Goal: Transaction & Acquisition: Purchase product/service

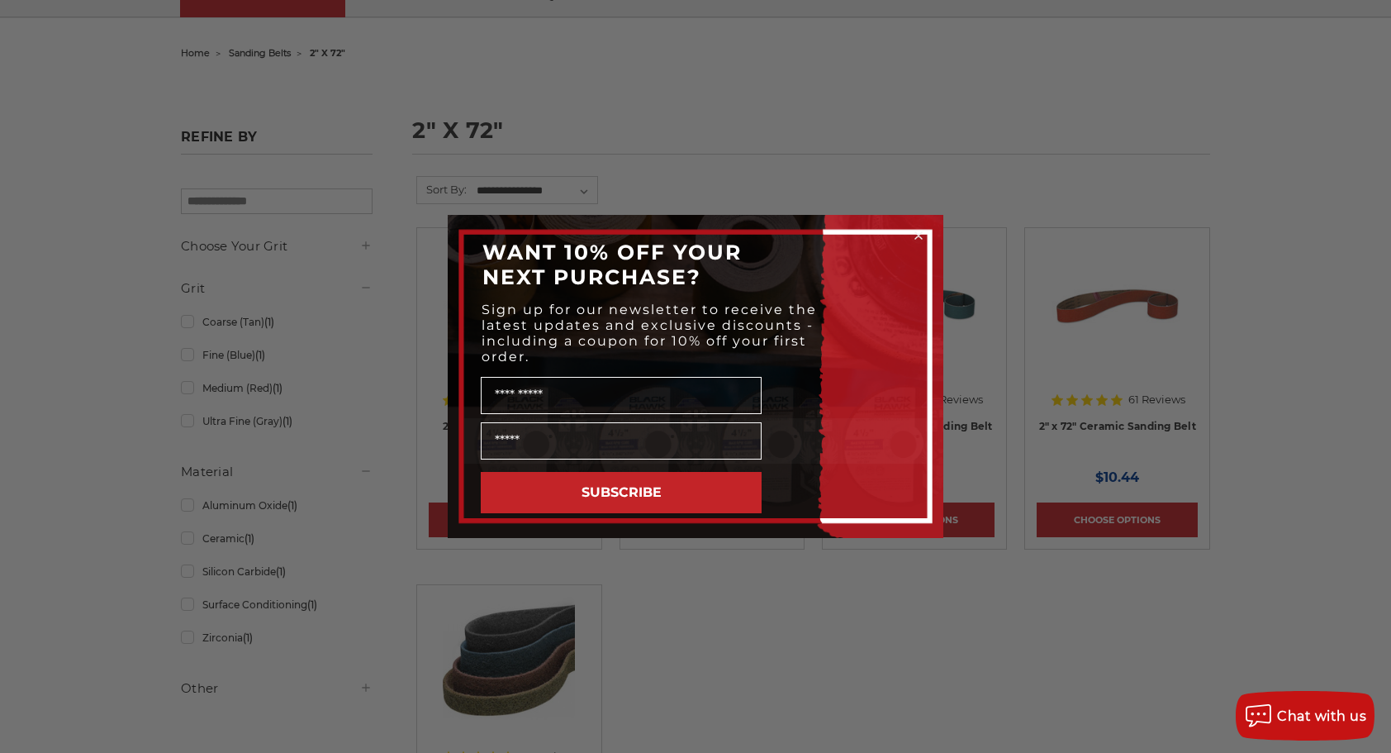
scroll to position [137, 0]
click at [921, 231] on circle "Close dialog" at bounding box center [919, 236] width 16 height 16
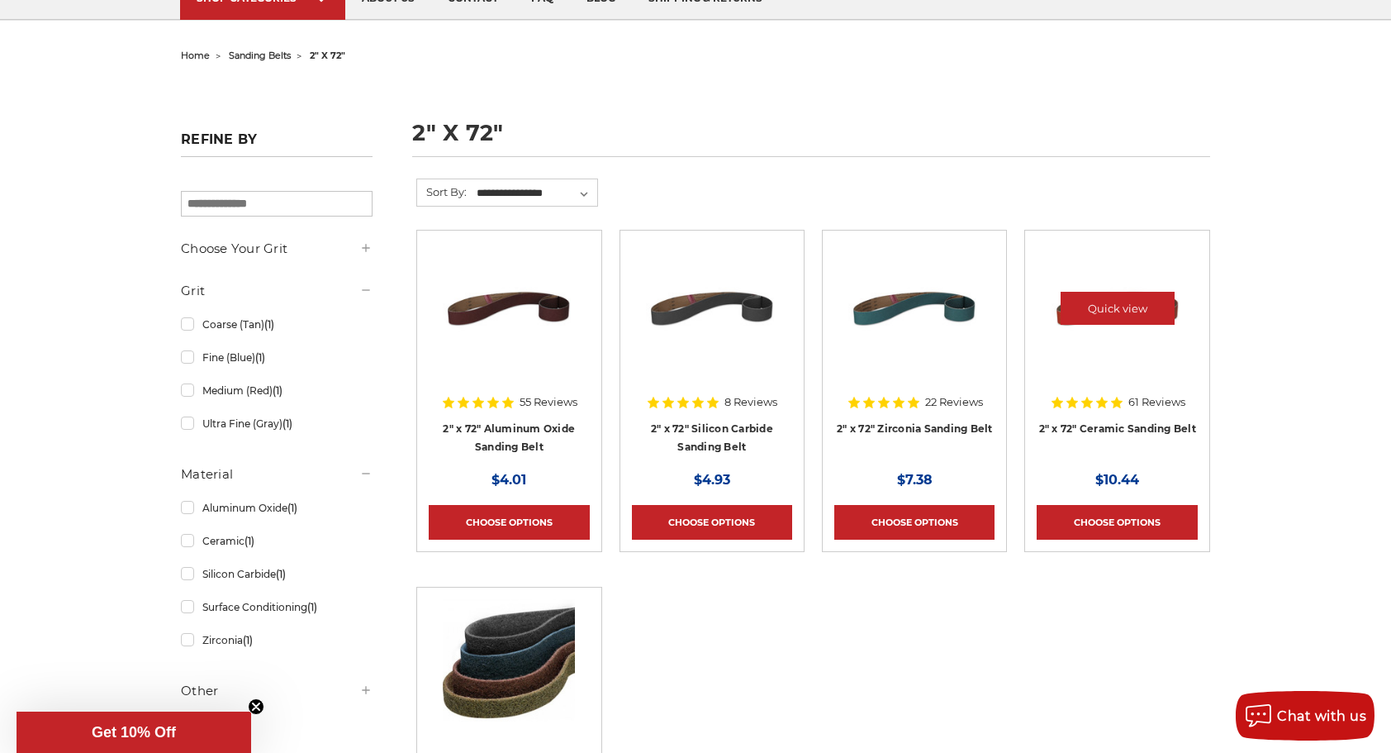
click at [1104, 349] on img at bounding box center [1118, 308] width 132 height 132
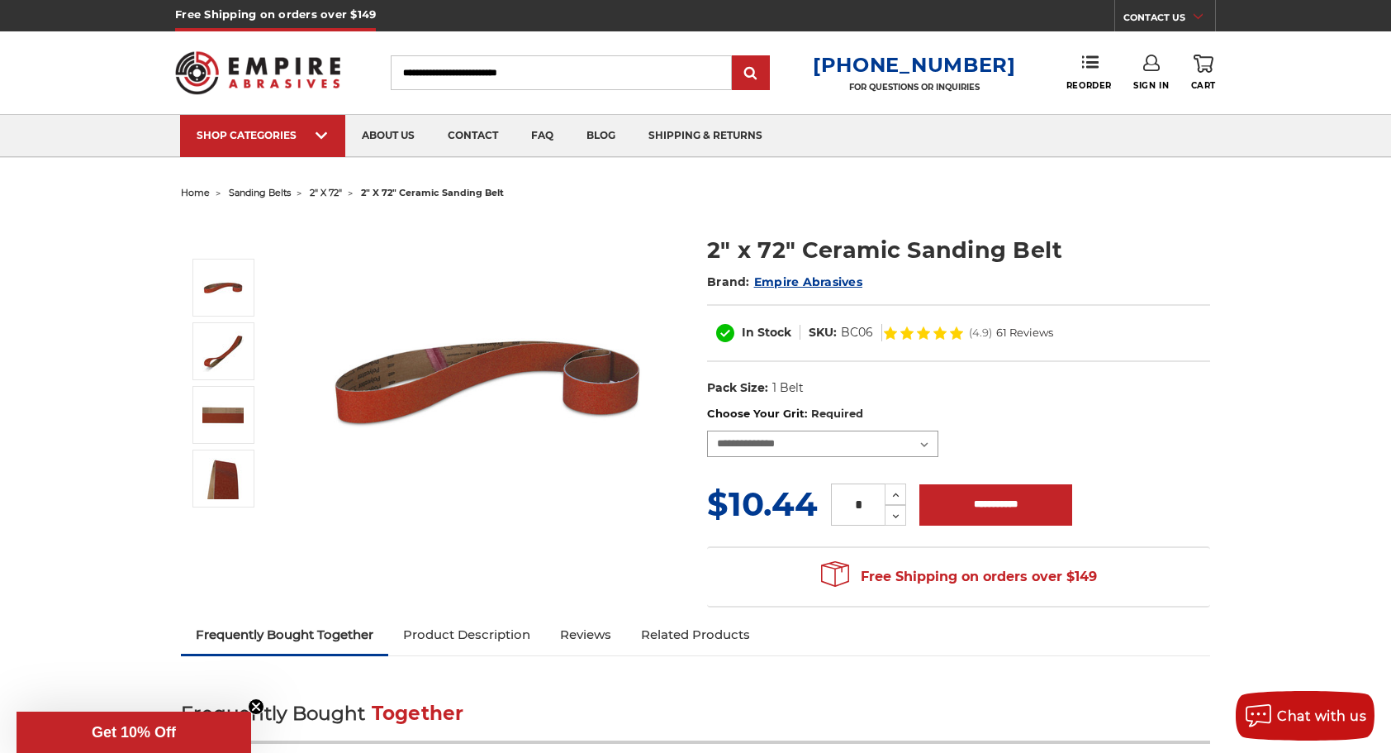
click at [929, 443] on select "**********" at bounding box center [822, 443] width 231 height 26
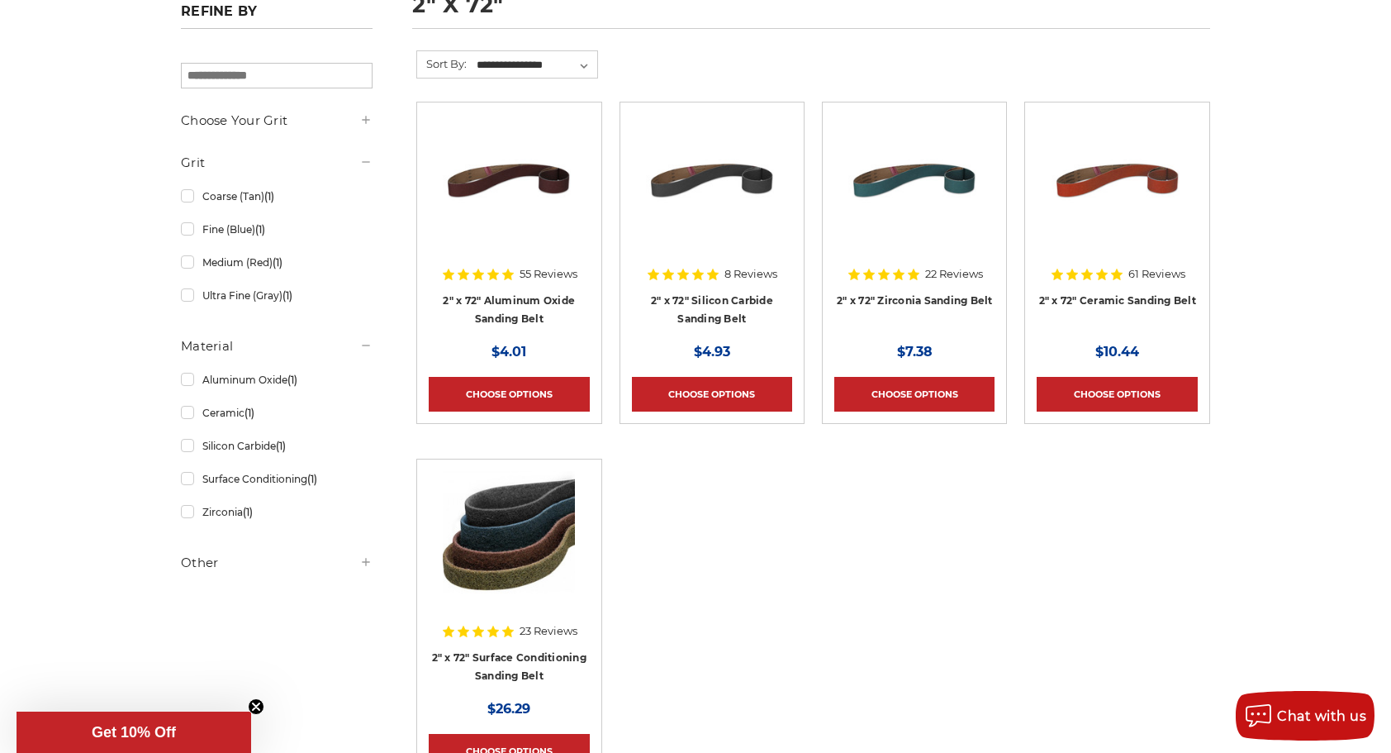
scroll to position [266, 0]
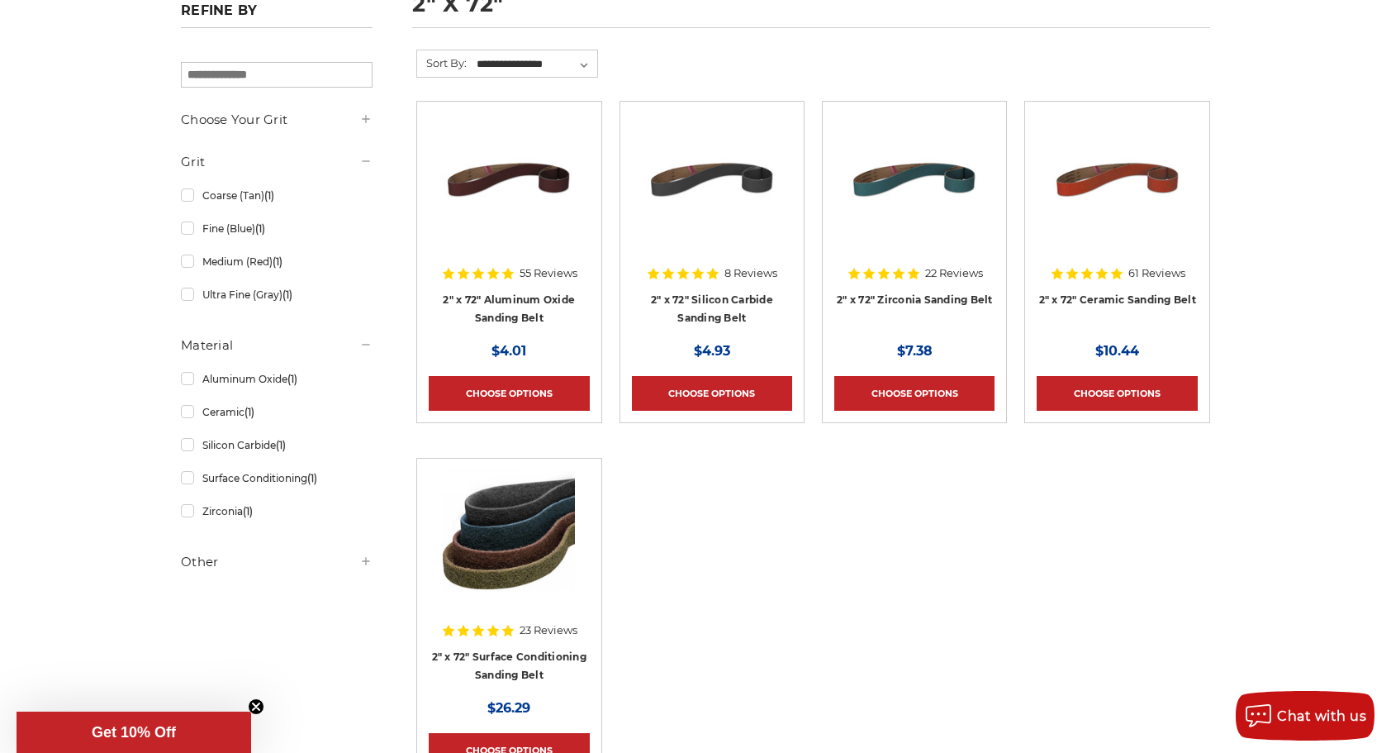
click at [367, 120] on icon at bounding box center [365, 118] width 13 height 13
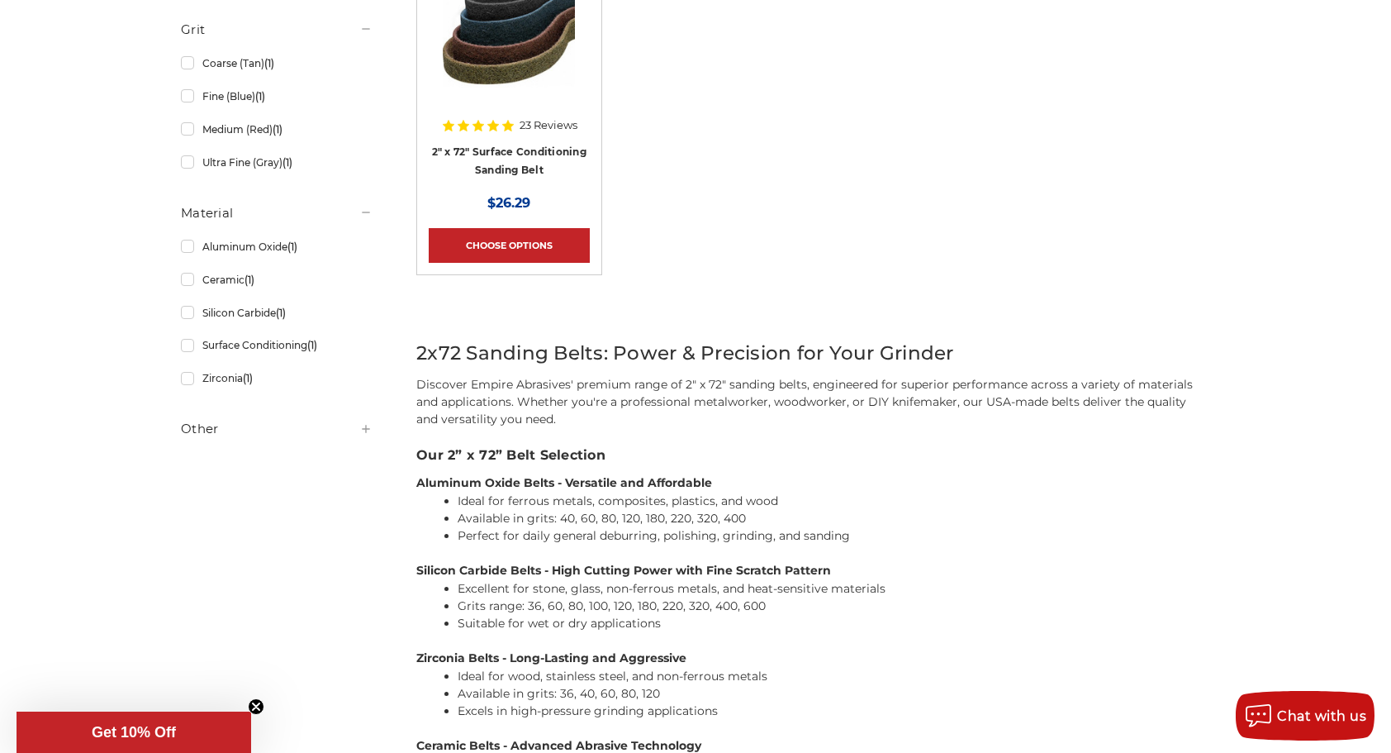
scroll to position [772, 0]
